Goal: Task Accomplishment & Management: Complete application form

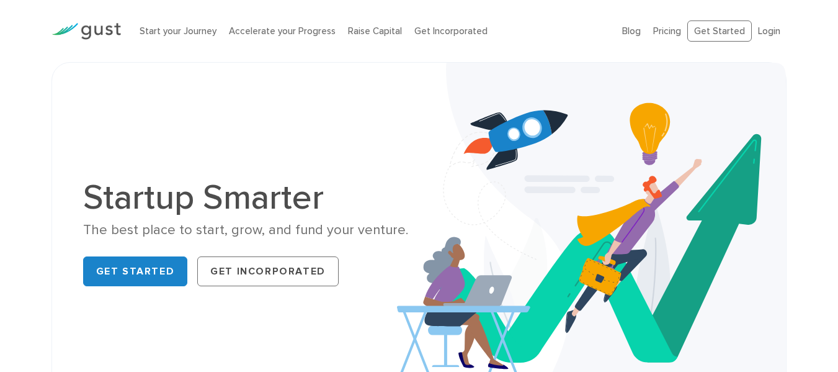
click at [171, 22] on div "Start your Journey Accelerate your Progress Raise Capital Get Incorporated" at bounding box center [371, 31] width 483 height 39
click at [174, 32] on link "Start your Journey" at bounding box center [178, 30] width 77 height 11
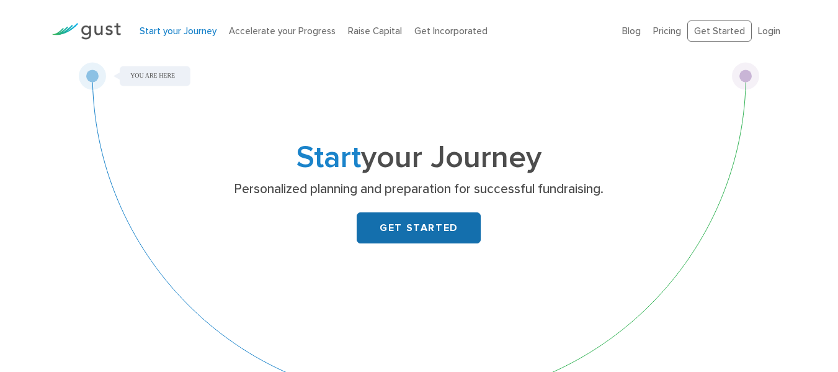
click at [399, 231] on link "GET STARTED" at bounding box center [419, 227] width 124 height 31
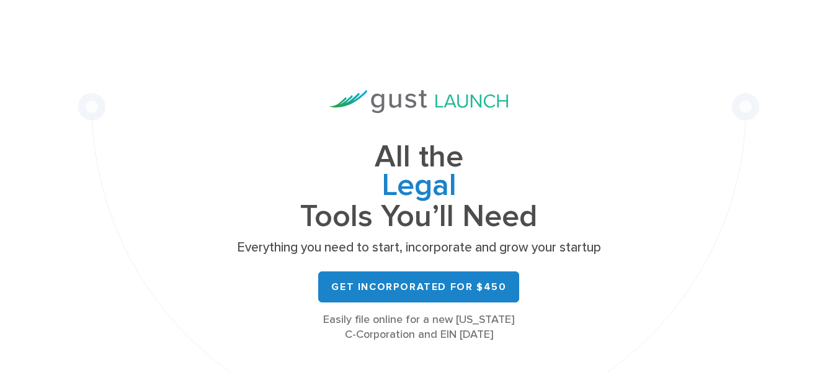
scroll to position [33, 0]
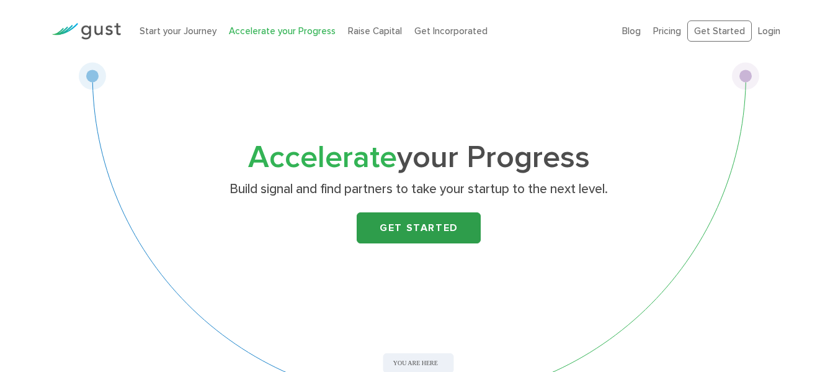
click at [395, 222] on link "Get Started" at bounding box center [419, 227] width 124 height 31
